Goal: Task Accomplishment & Management: Use online tool/utility

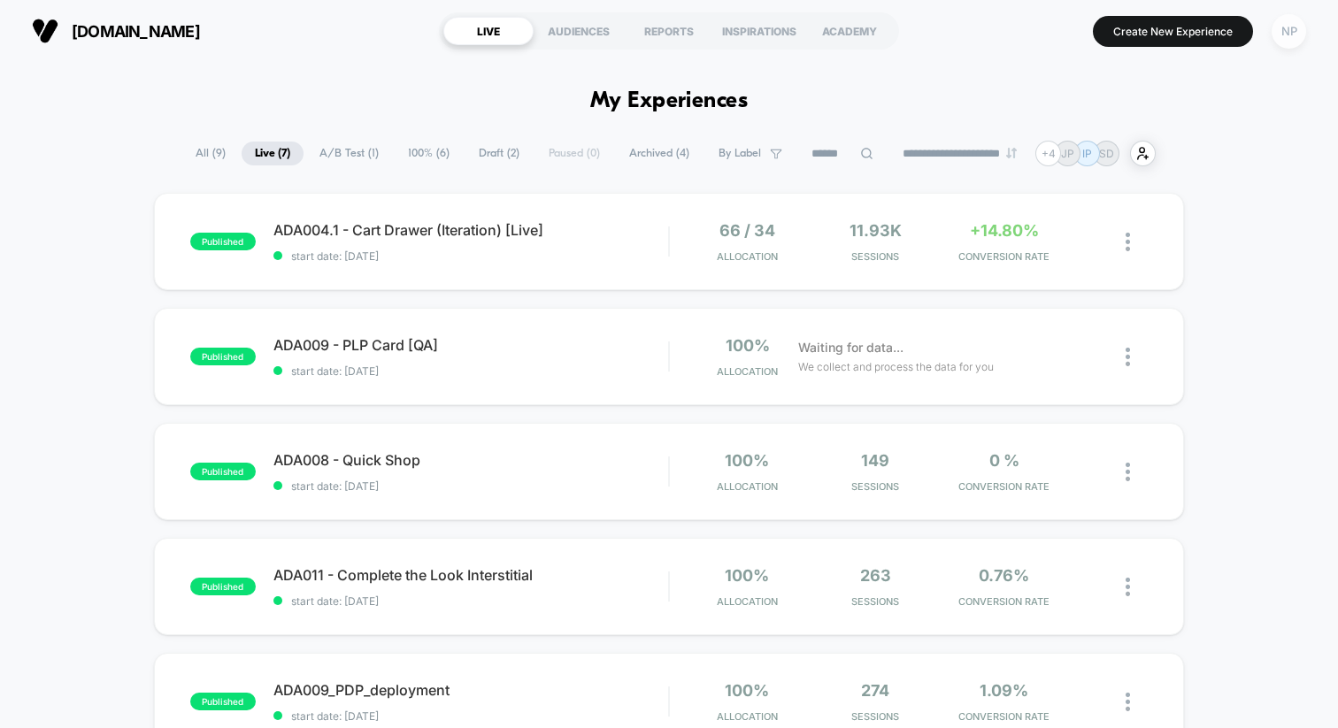
click at [1284, 35] on div "NP" at bounding box center [1289, 31] width 35 height 35
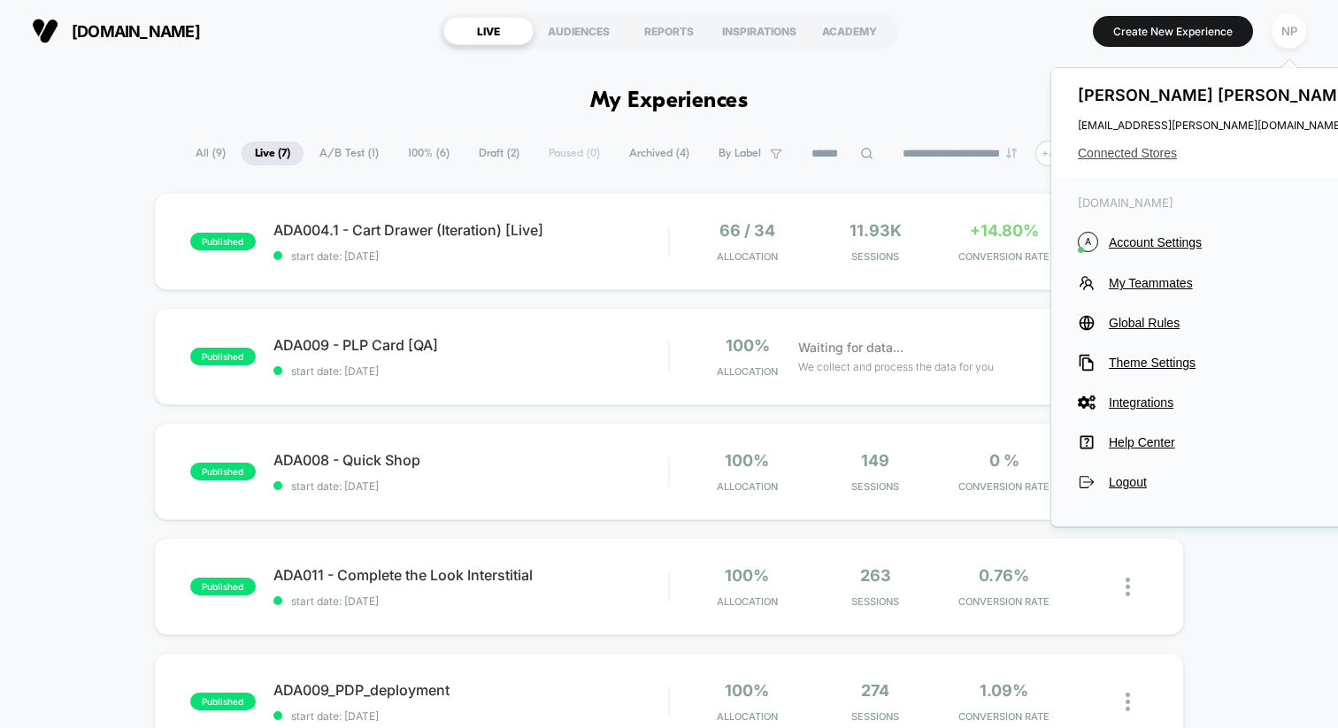
click at [1137, 152] on span "Connected Stores" at bounding box center [1218, 153] width 280 height 14
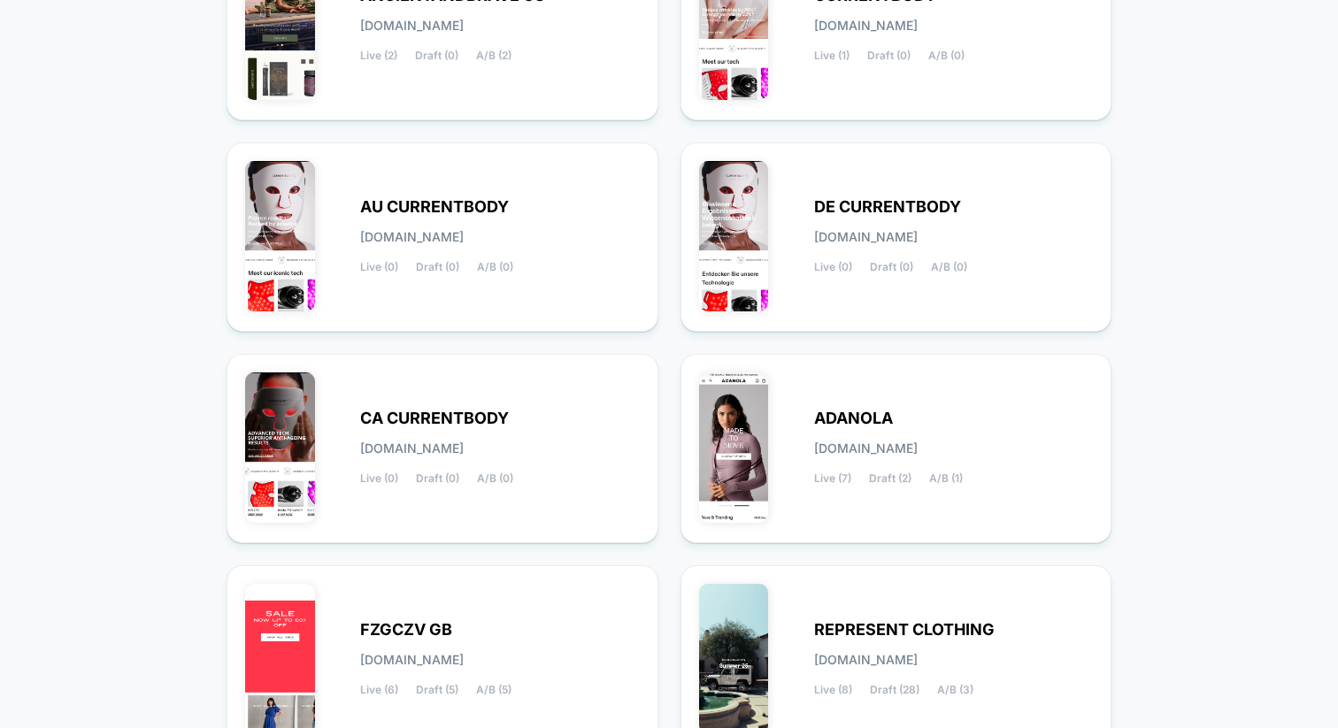
scroll to position [520, 0]
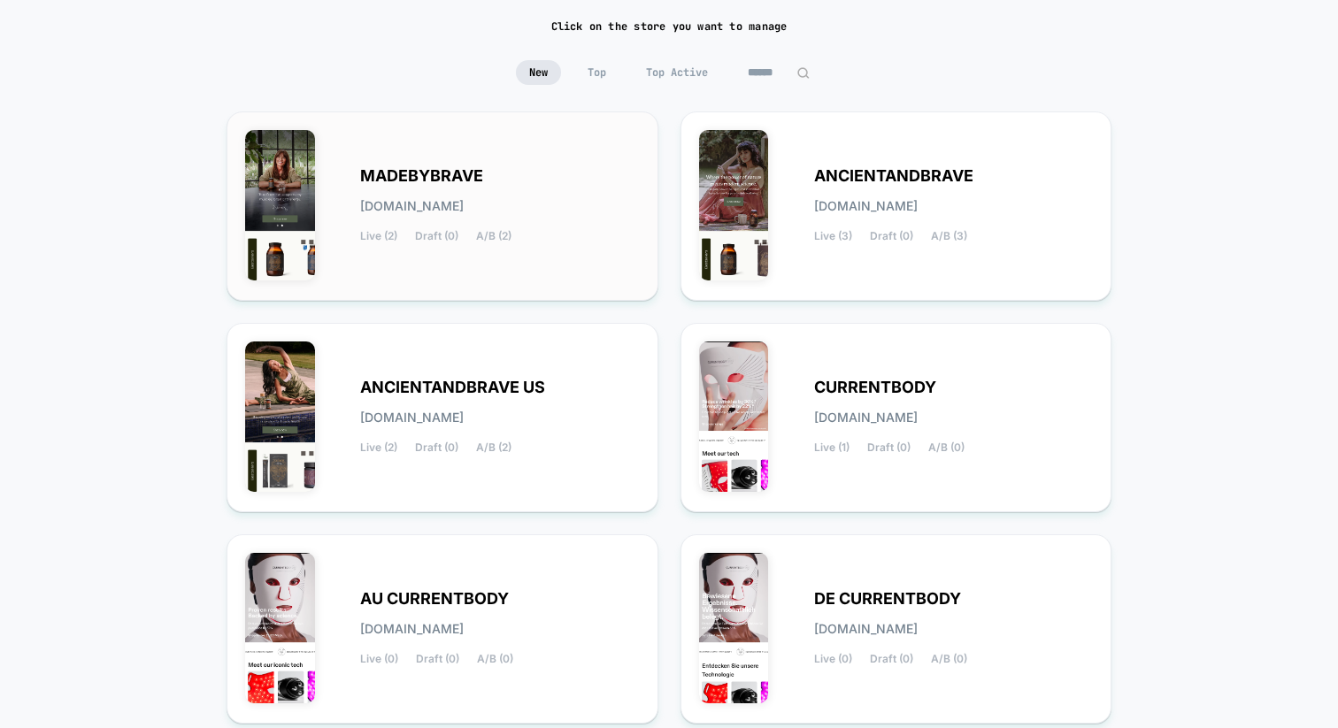
click at [442, 162] on div "MADEBYBRAVE [DOMAIN_NAME] Live (2) Draft (0) A/B (2)" at bounding box center [442, 206] width 395 height 152
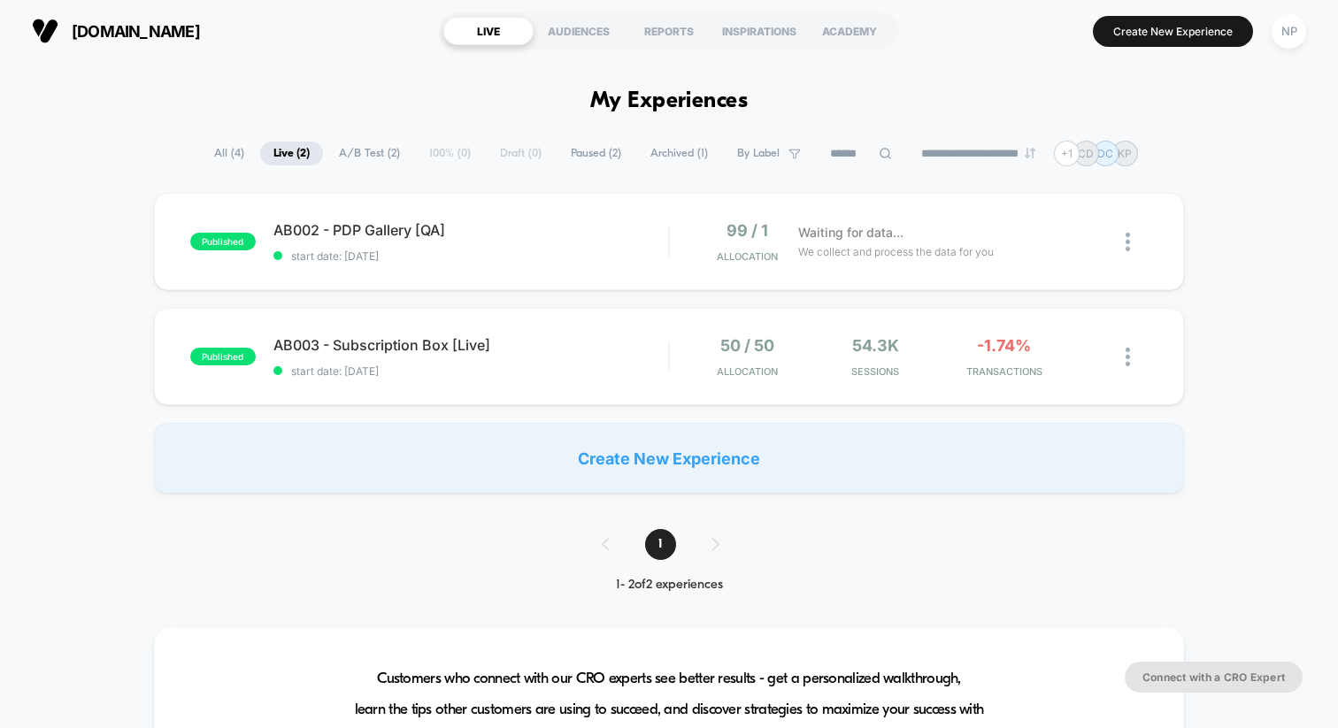
click at [220, 148] on span "All ( 4 )" at bounding box center [229, 154] width 57 height 24
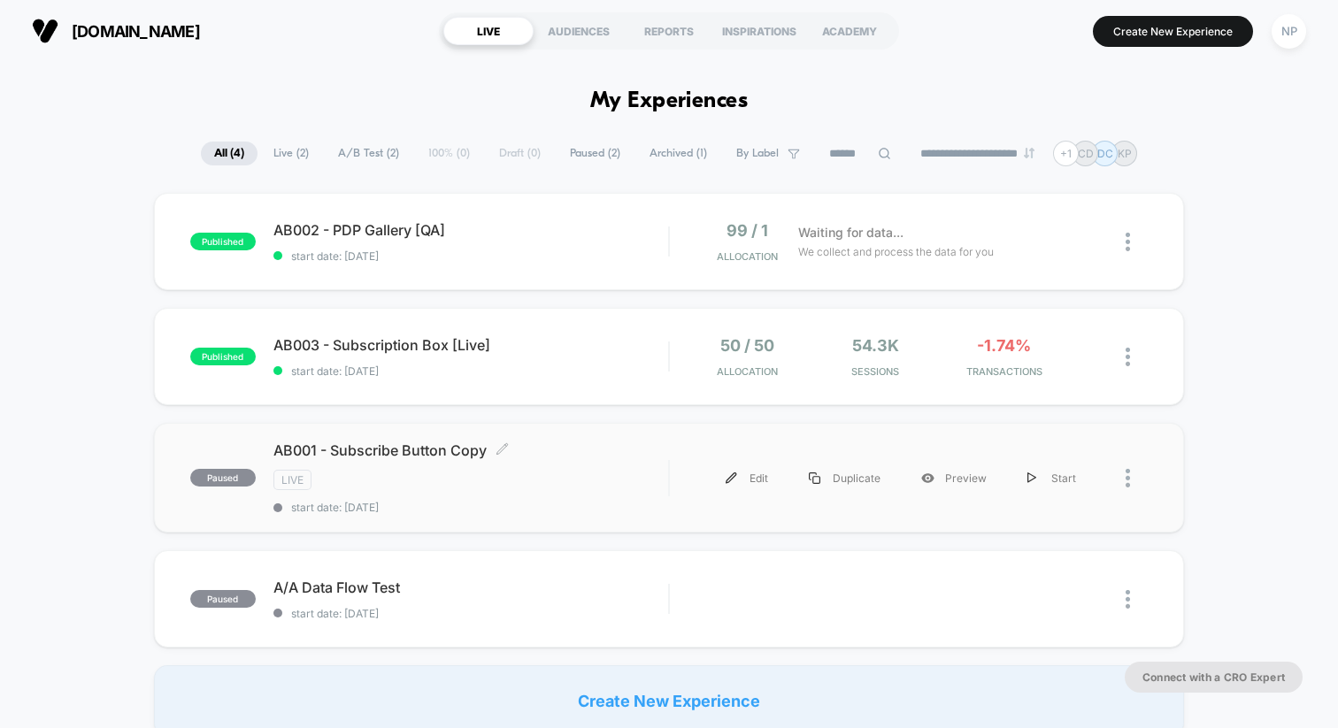
click at [418, 457] on span "AB001 - Subscribe Button Copy Click to edit experience details" at bounding box center [471, 451] width 395 height 18
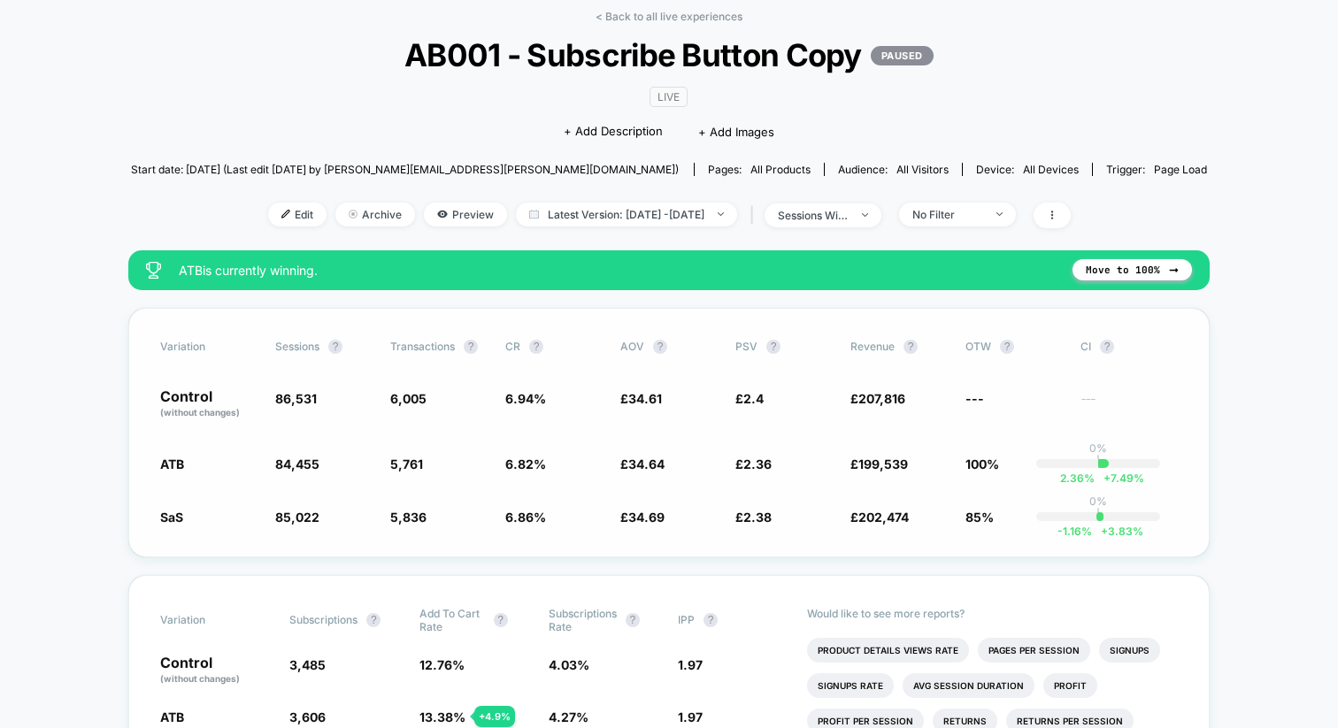
scroll to position [67, 0]
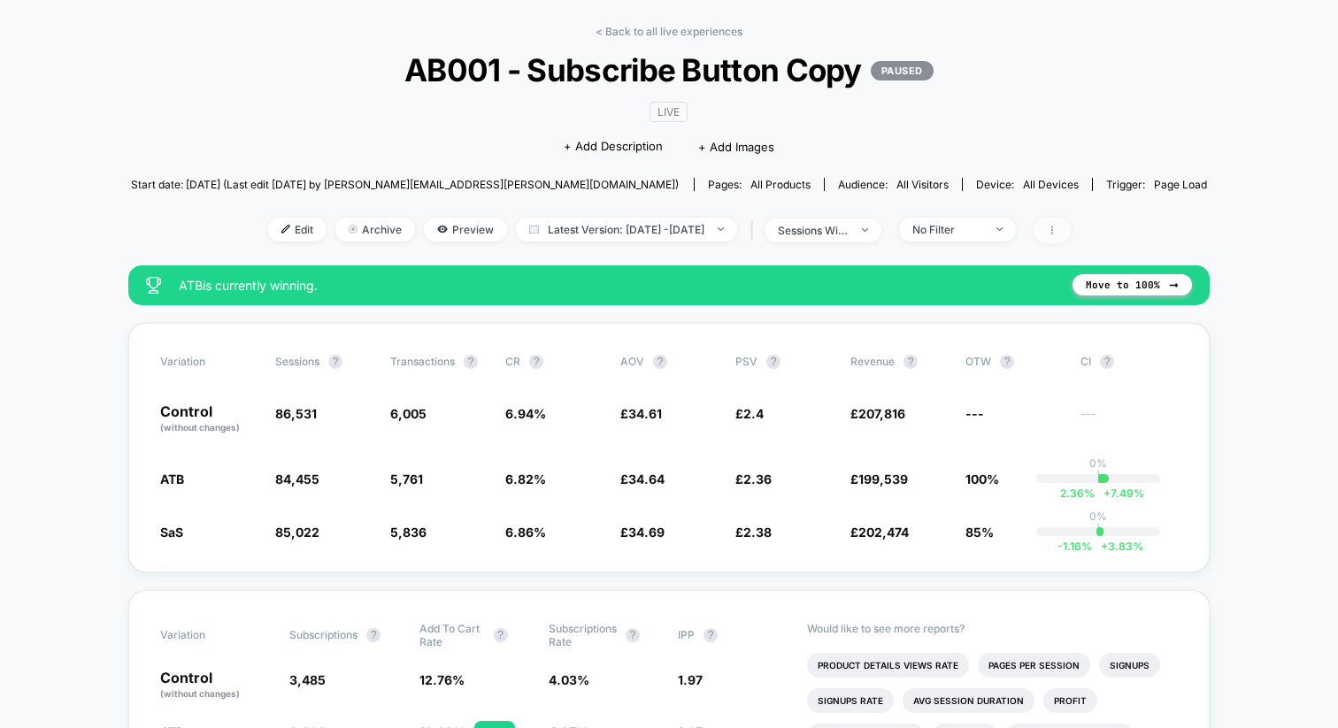
click at [1071, 240] on span at bounding box center [1052, 231] width 37 height 26
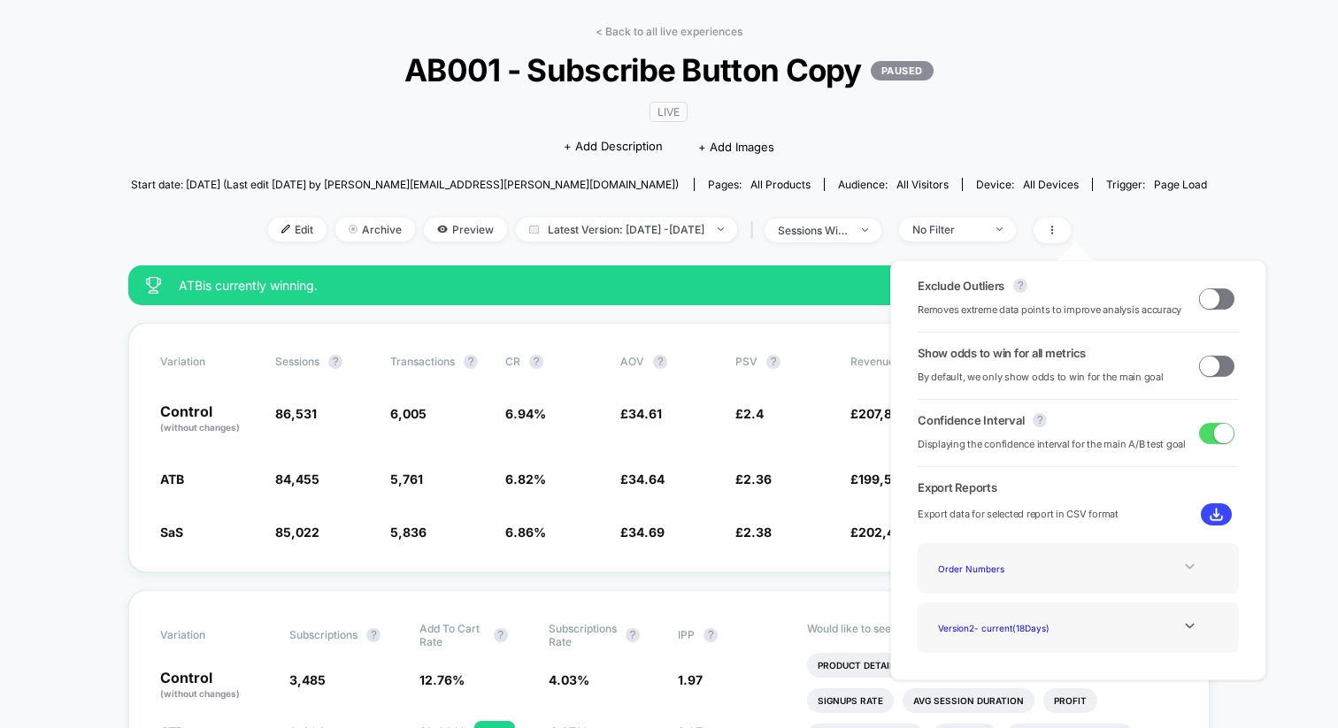
click at [1189, 565] on icon at bounding box center [1189, 566] width 13 height 13
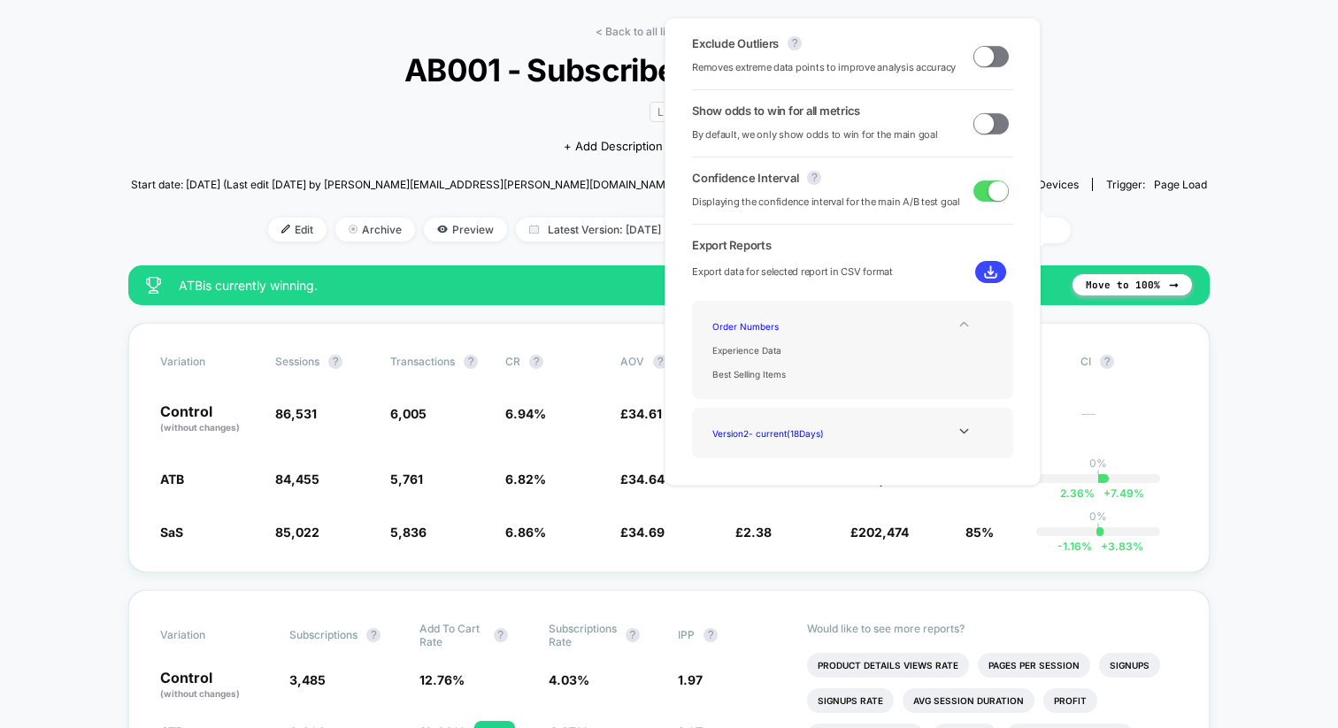
click at [984, 266] on img at bounding box center [990, 272] width 13 height 13
